Goal: Task Accomplishment & Management: Complete application form

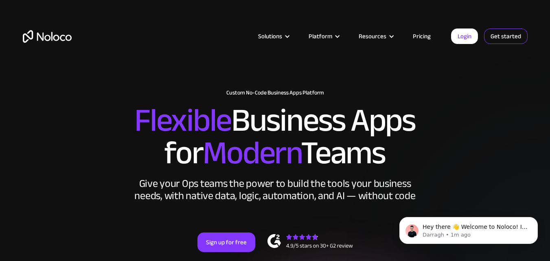
click at [511, 32] on link "Get started" at bounding box center [506, 36] width 44 height 15
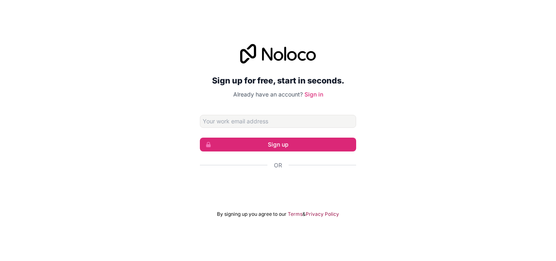
click at [266, 124] on input "Email address" at bounding box center [278, 121] width 156 height 13
click at [65, 173] on div "Sign up for free, start in seconds. Already have an account? Sign in Sign up Or…" at bounding box center [278, 131] width 556 height 196
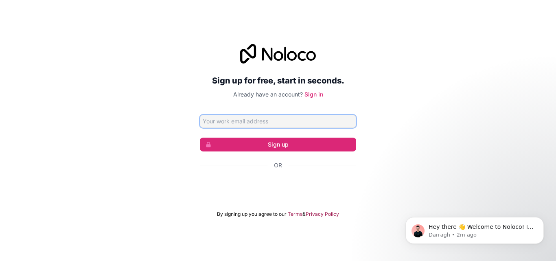
drag, startPoint x: 220, startPoint y: 115, endPoint x: 152, endPoint y: 125, distance: 69.1
click at [216, 115] on input "Email address" at bounding box center [278, 121] width 156 height 13
drag, startPoint x: 94, startPoint y: 152, endPoint x: 206, endPoint y: 171, distance: 113.2
click at [94, 152] on div "Sign up for free, start in seconds. Already have an account? Sign in Sign up Or…" at bounding box center [278, 131] width 556 height 196
click at [240, 177] on div "Or" at bounding box center [278, 179] width 156 height 37
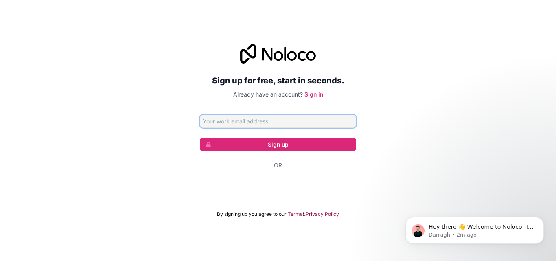
click at [268, 121] on input "Email address" at bounding box center [278, 121] width 156 height 13
type input "[PERSON_NAME][EMAIL_ADDRESS][PERSON_NAME][DOMAIN_NAME]"
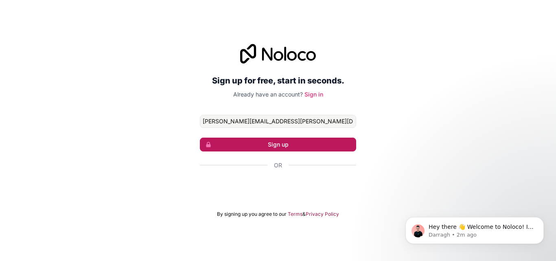
click at [265, 151] on button "Sign up" at bounding box center [278, 145] width 156 height 14
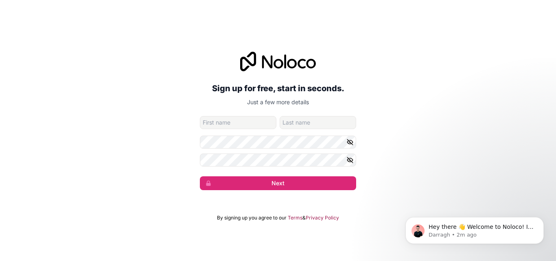
click at [235, 123] on input "given-name" at bounding box center [238, 122] width 77 height 13
type input "[PERSON_NAME]"
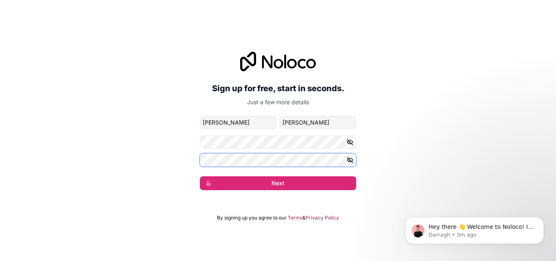
click at [200, 176] on button "Next" at bounding box center [278, 183] width 156 height 14
